Goal: Book appointment/travel/reservation

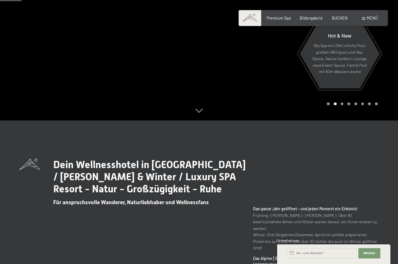
scroll to position [144, 0]
click at [341, 17] on span "BUCHEN" at bounding box center [340, 18] width 16 height 5
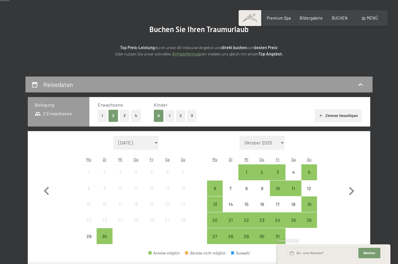
scroll to position [45, 0]
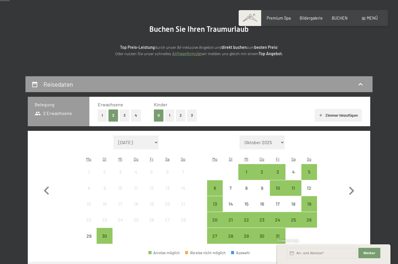
click at [352, 189] on icon "button" at bounding box center [351, 191] width 5 height 8
select select "[DATE]"
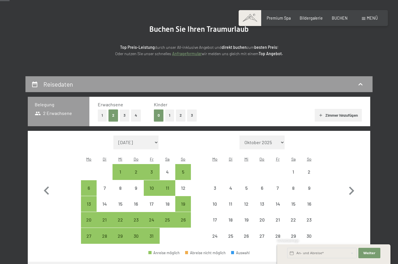
click at [353, 188] on icon "button" at bounding box center [351, 191] width 5 height 8
select select "[DATE]"
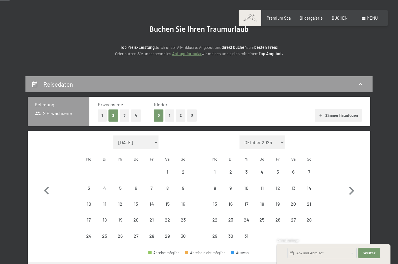
select select "[DATE]"
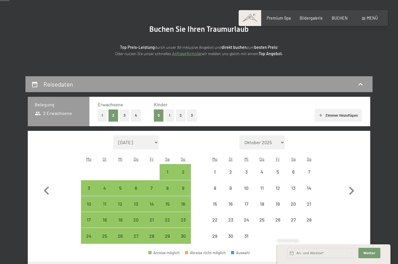
select select "[DATE]"
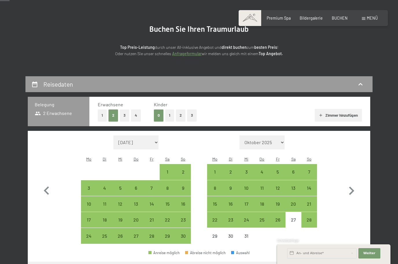
click at [311, 186] on div "14" at bounding box center [309, 193] width 14 height 14
select select "[DATE]"
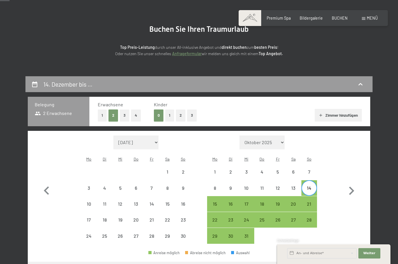
click at [279, 202] on div "19" at bounding box center [278, 209] width 14 height 14
select select "[DATE]"
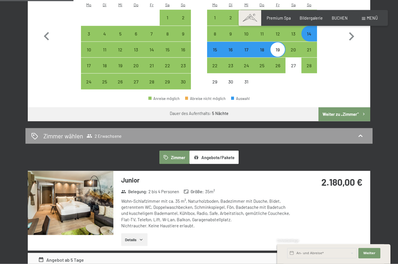
scroll to position [0, 0]
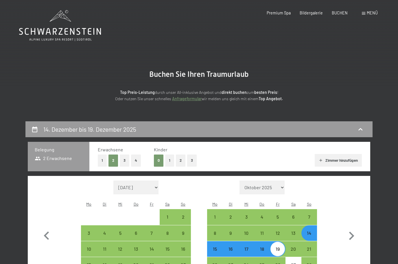
click at [278, 15] on div "Premium Spa" at bounding box center [279, 13] width 24 height 6
click at [281, 12] on span "Premium Spa" at bounding box center [279, 12] width 24 height 5
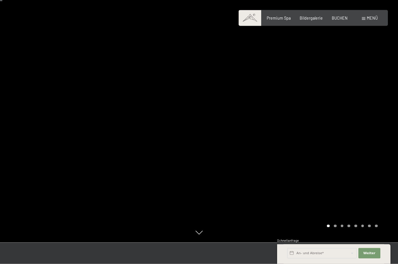
scroll to position [22, 0]
click at [387, 167] on div at bounding box center [298, 110] width 199 height 264
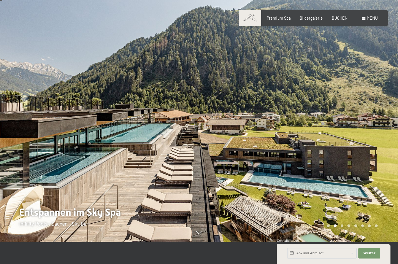
click at [384, 167] on div at bounding box center [298, 110] width 199 height 264
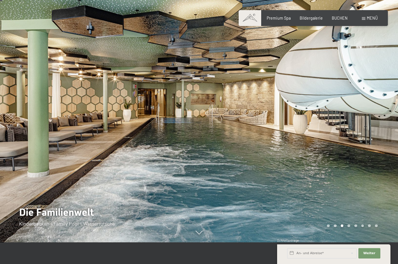
click at [376, 176] on div at bounding box center [298, 110] width 199 height 264
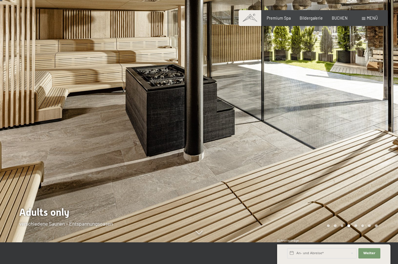
click at [368, 184] on div at bounding box center [298, 110] width 199 height 264
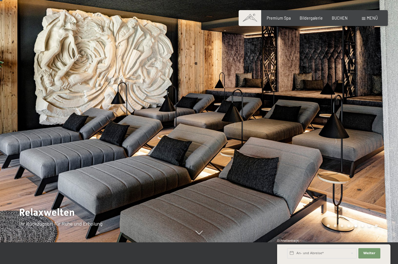
click at [371, 182] on div at bounding box center [298, 110] width 199 height 264
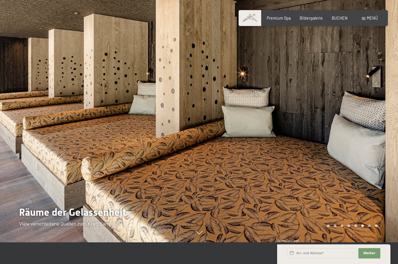
click at [374, 181] on div at bounding box center [298, 110] width 199 height 264
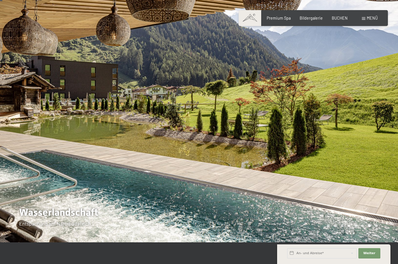
click at [372, 182] on div at bounding box center [298, 110] width 199 height 264
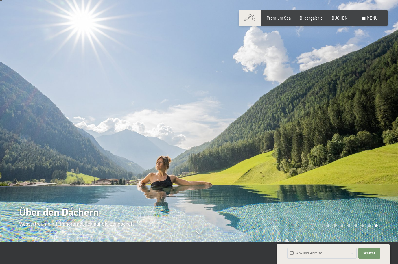
click at [372, 182] on div at bounding box center [298, 110] width 199 height 264
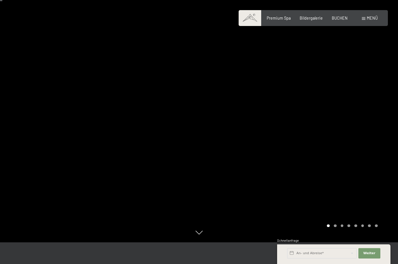
click at [370, 183] on div at bounding box center [298, 110] width 199 height 264
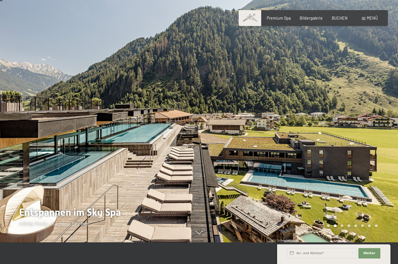
click at [371, 183] on div at bounding box center [298, 110] width 199 height 264
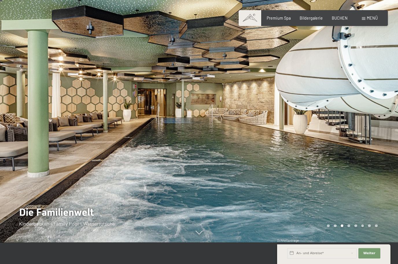
click at [364, 20] on div "Menü" at bounding box center [370, 18] width 16 height 6
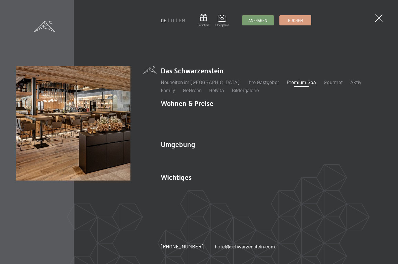
click at [324, 85] on link "Gourmet" at bounding box center [333, 82] width 19 height 6
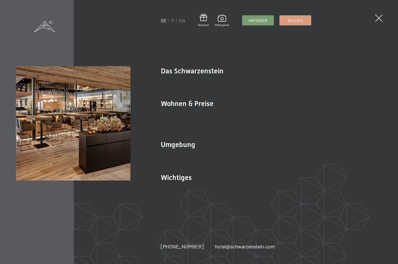
scroll to position [0, 0]
click at [382, 14] on span at bounding box center [379, 18] width 8 height 8
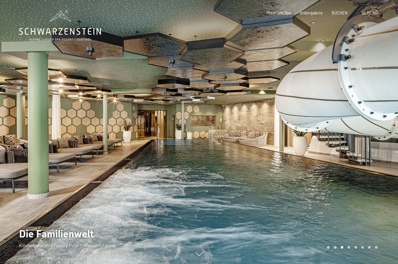
click at [368, 12] on span "Menü" at bounding box center [372, 12] width 11 height 5
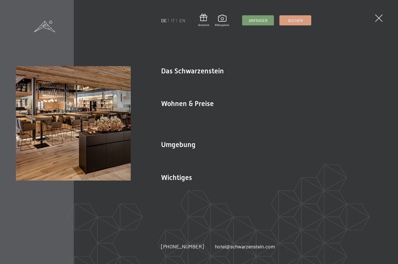
click at [381, 15] on span at bounding box center [379, 18] width 8 height 8
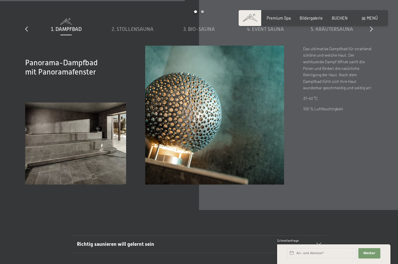
scroll to position [1717, 0]
click at [261, 32] on span "4. Event Sauna" at bounding box center [265, 30] width 37 height 6
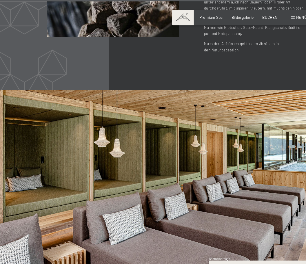
scroll to position [2421, 0]
